Goal: Information Seeking & Learning: Find specific fact

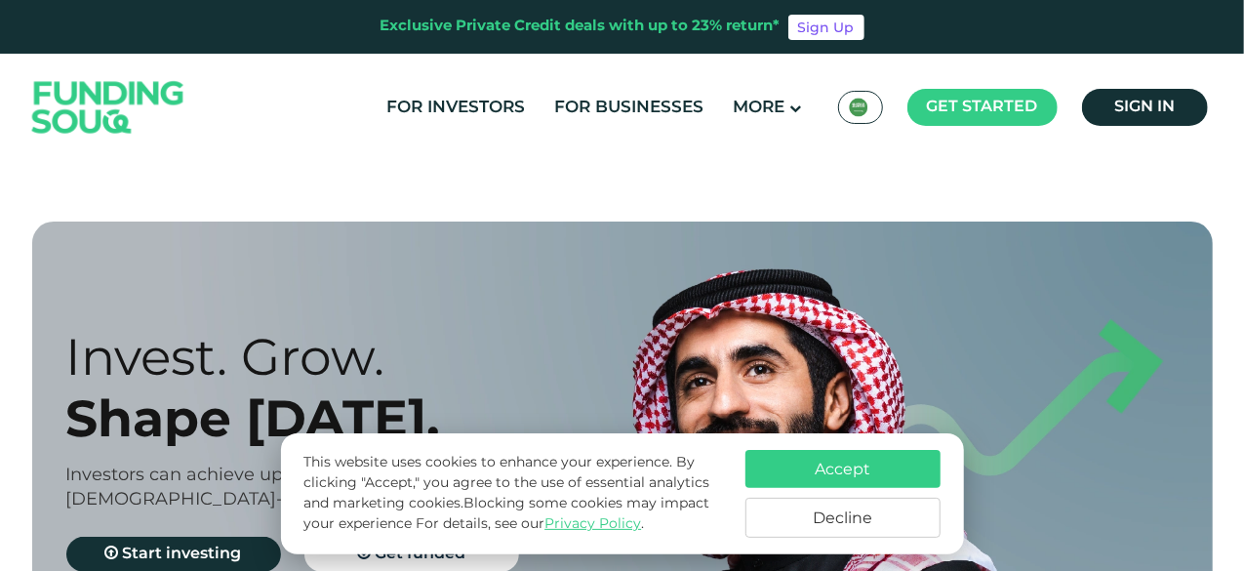
click at [863, 114] on img at bounding box center [859, 108] width 20 height 20
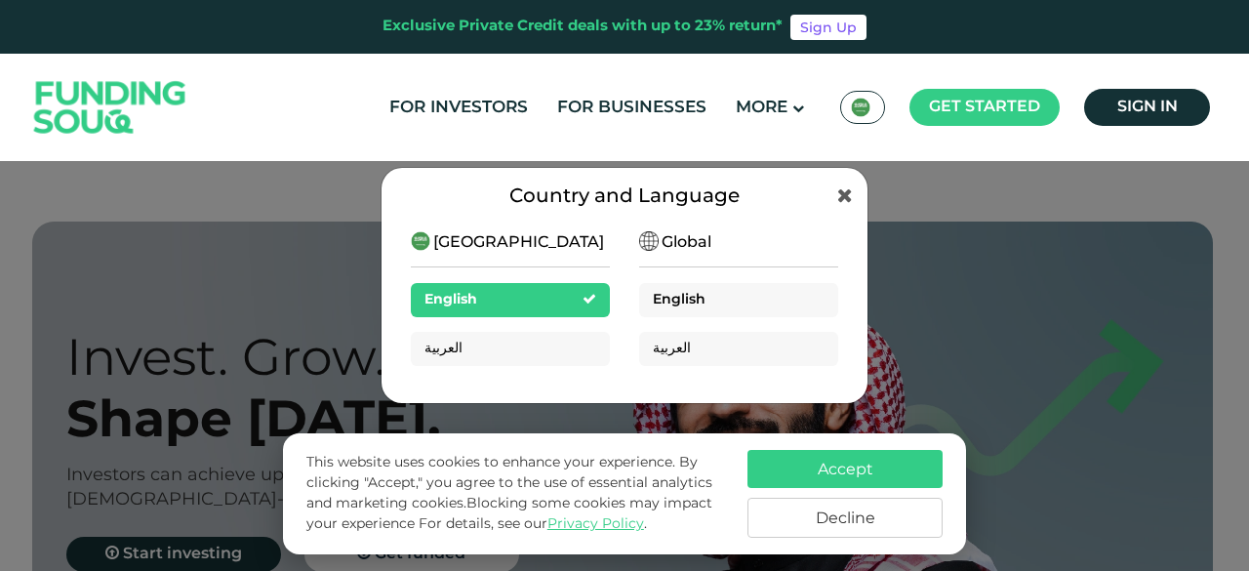
click at [648, 293] on div "English" at bounding box center [738, 300] width 199 height 34
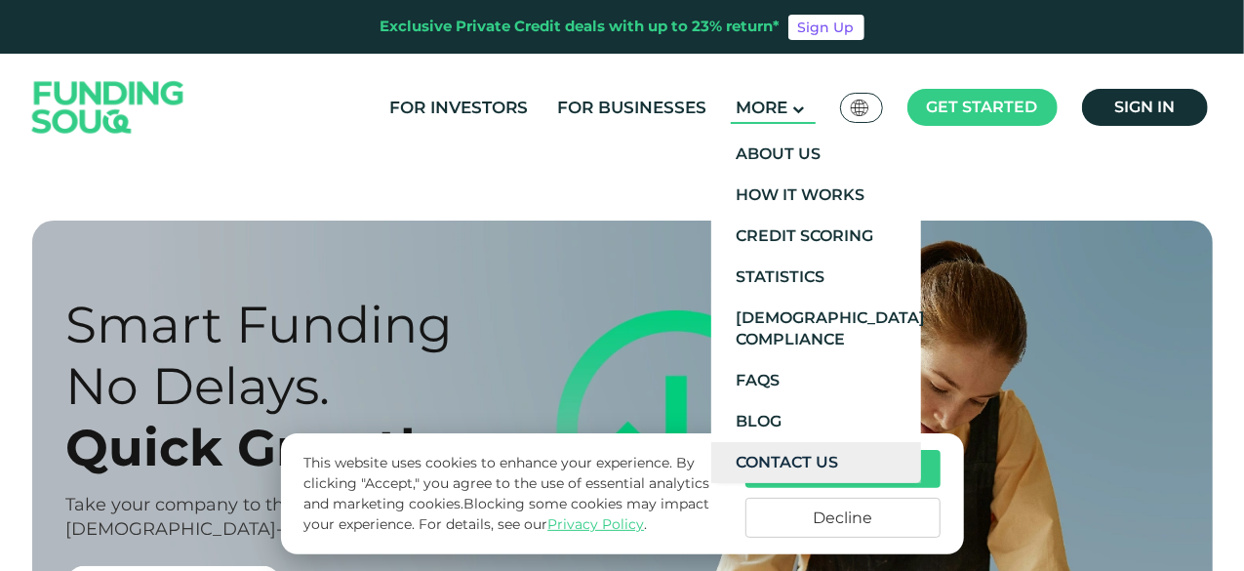
click at [826, 452] on link "Contact Us" at bounding box center [816, 462] width 210 height 41
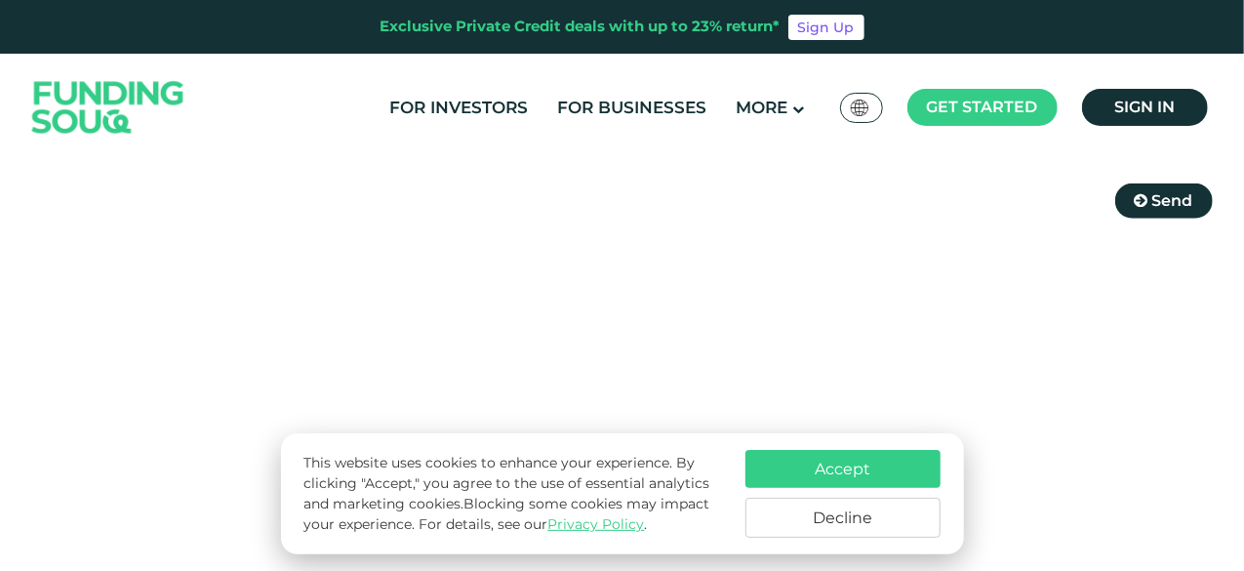
scroll to position [878, 0]
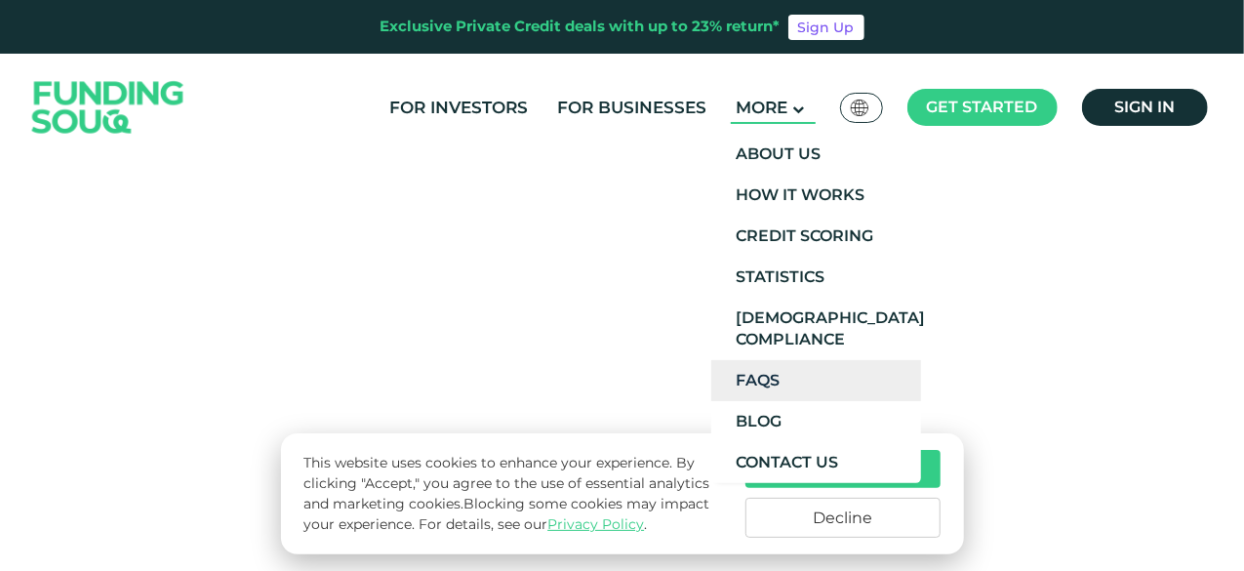
click at [812, 372] on link "FAQs" at bounding box center [816, 380] width 210 height 41
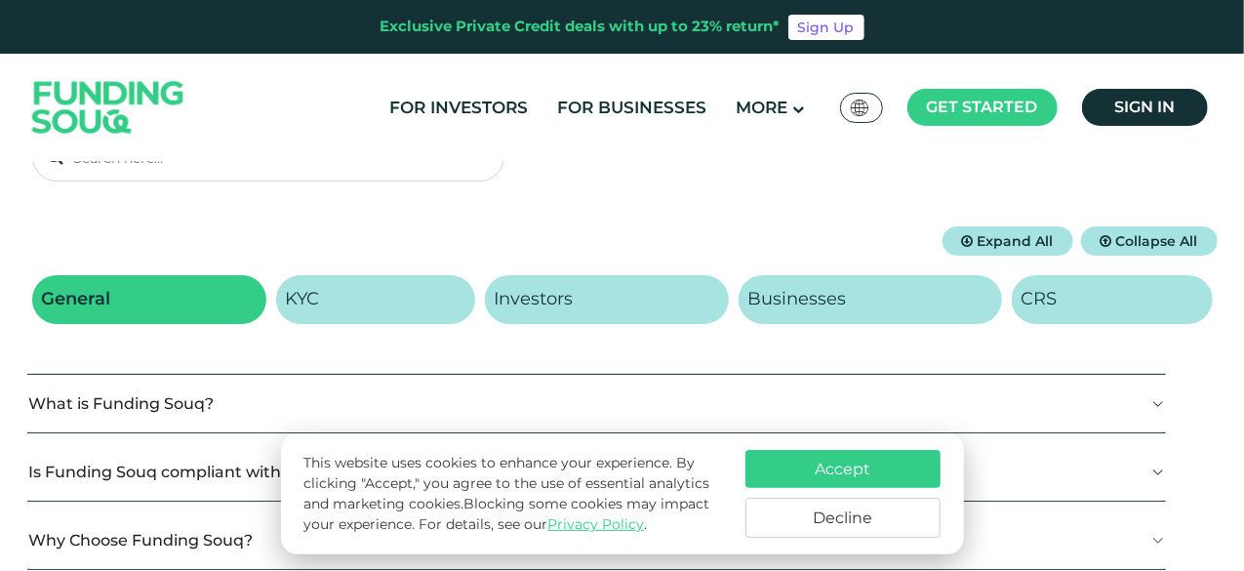
scroll to position [195, 0]
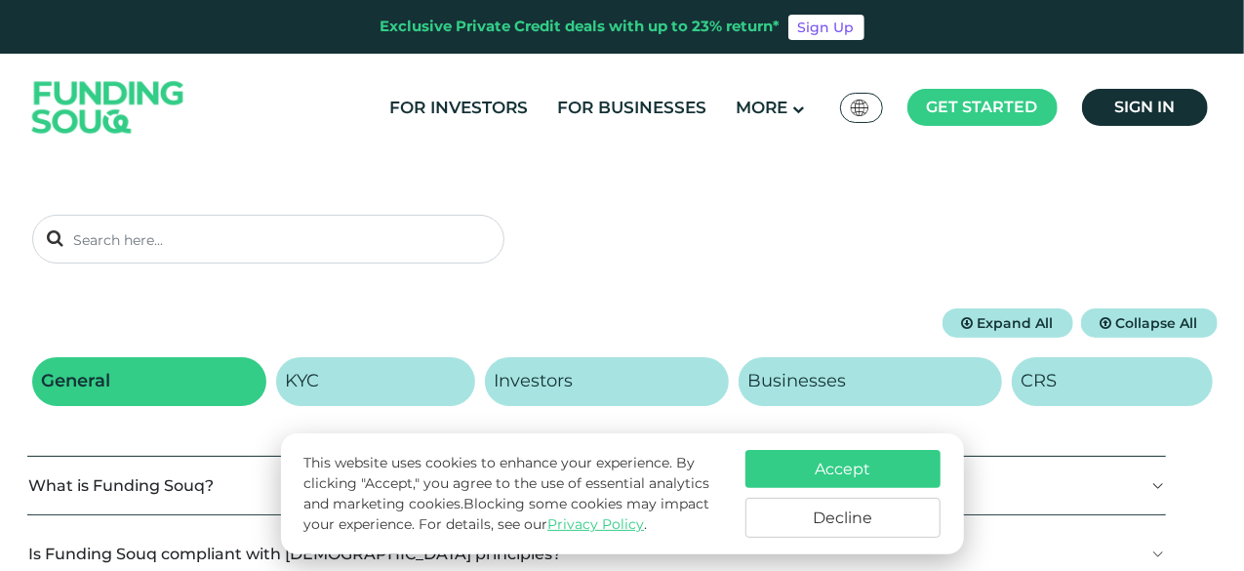
click at [845, 456] on button "Accept" at bounding box center [842, 469] width 195 height 38
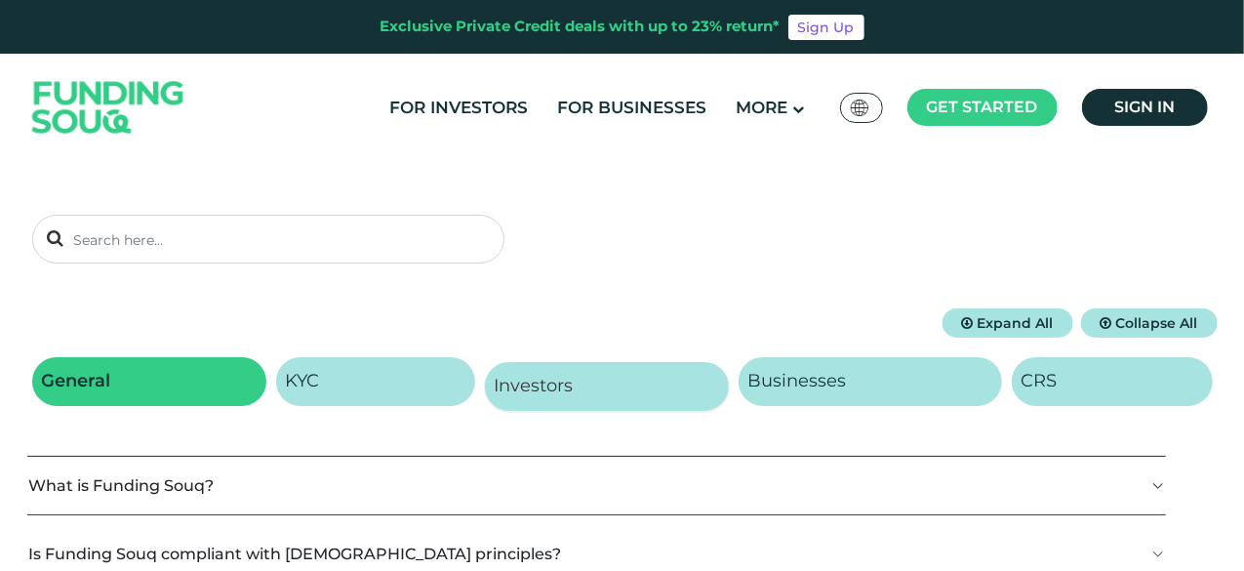
click at [569, 376] on h2 "Investors" at bounding box center [534, 386] width 79 height 21
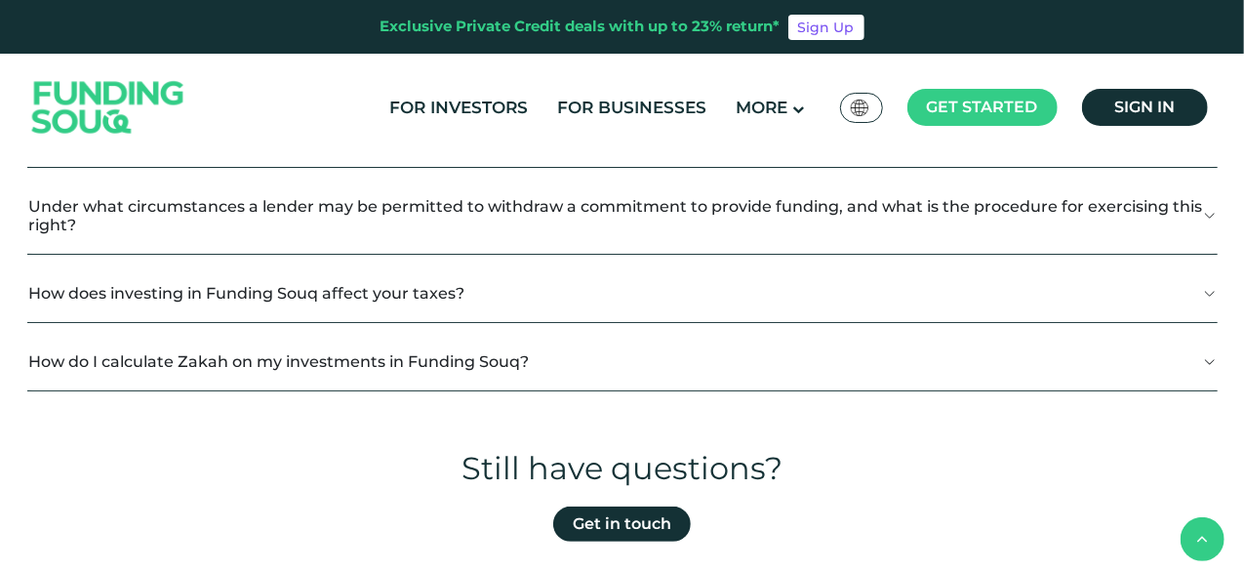
scroll to position [2049, 0]
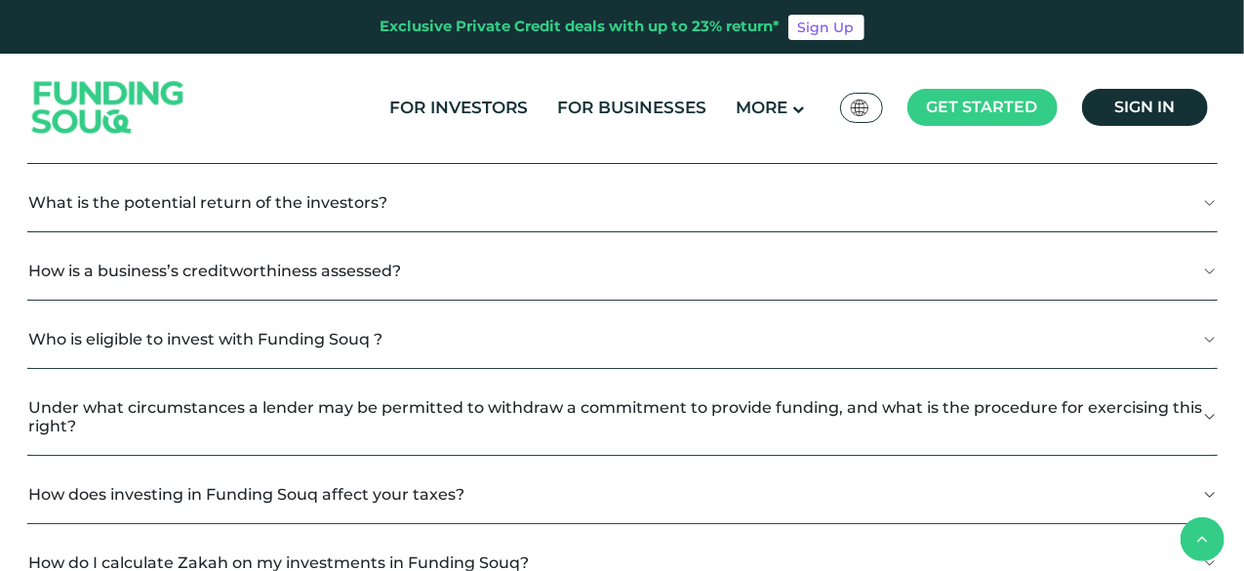
click at [466, 534] on button "How do I calculate Zakah on my investments in Funding Souq?" at bounding box center [622, 563] width 1190 height 58
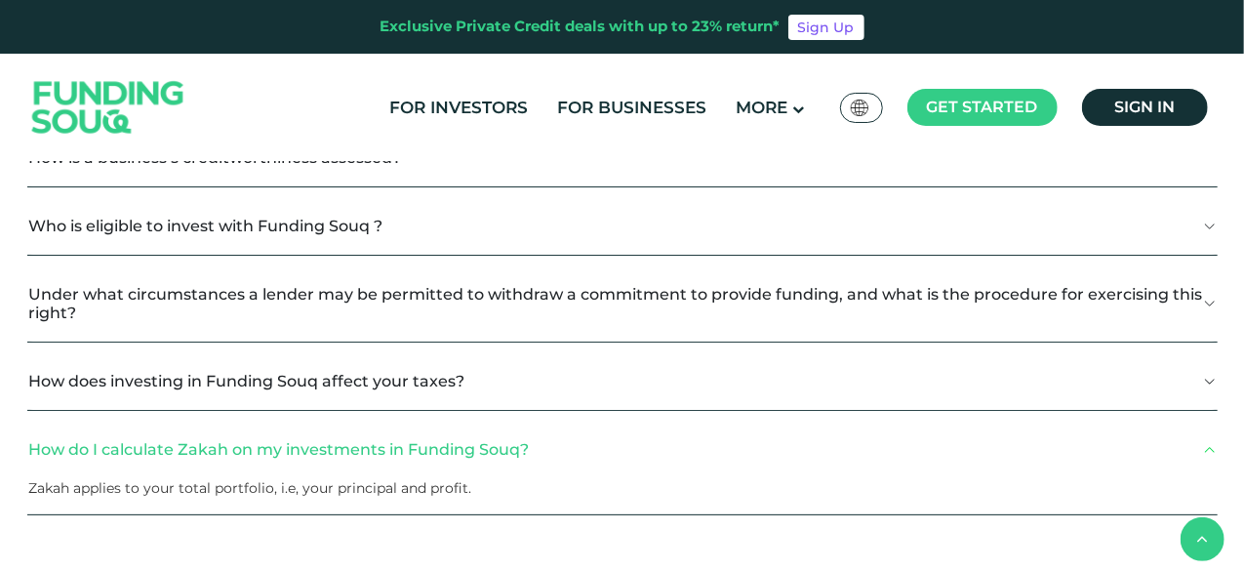
scroll to position [2244, 0]
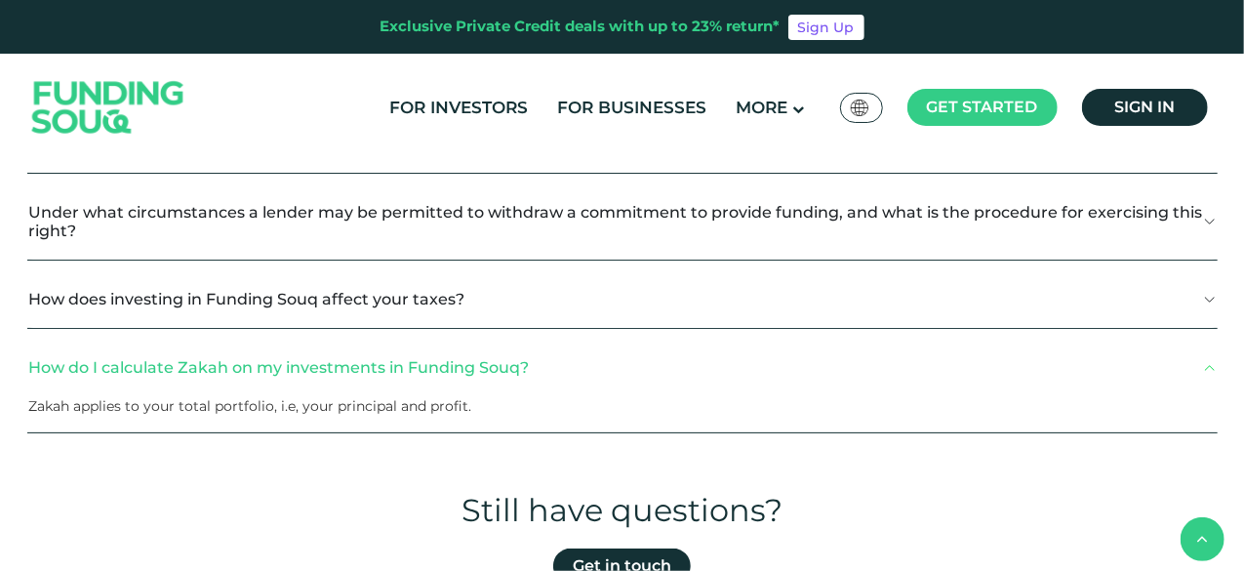
click at [385, 396] on p "Zakah applies to your total portfolio, i.e, your principal and profit." at bounding box center [615, 406] width 1173 height 20
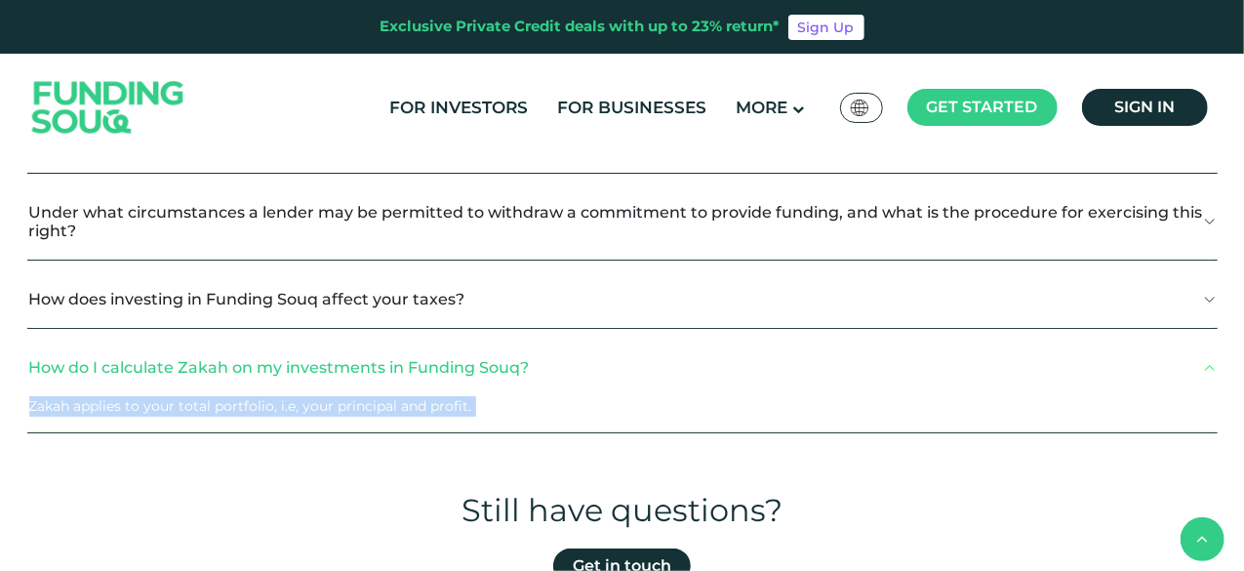
click at [385, 396] on p "Zakah applies to your total portfolio, i.e, your principal and profit." at bounding box center [615, 406] width 1173 height 20
copy section "Zakah applies to your total portfolio, i.e, your principal and profit."
